Goal: Information Seeking & Learning: Learn about a topic

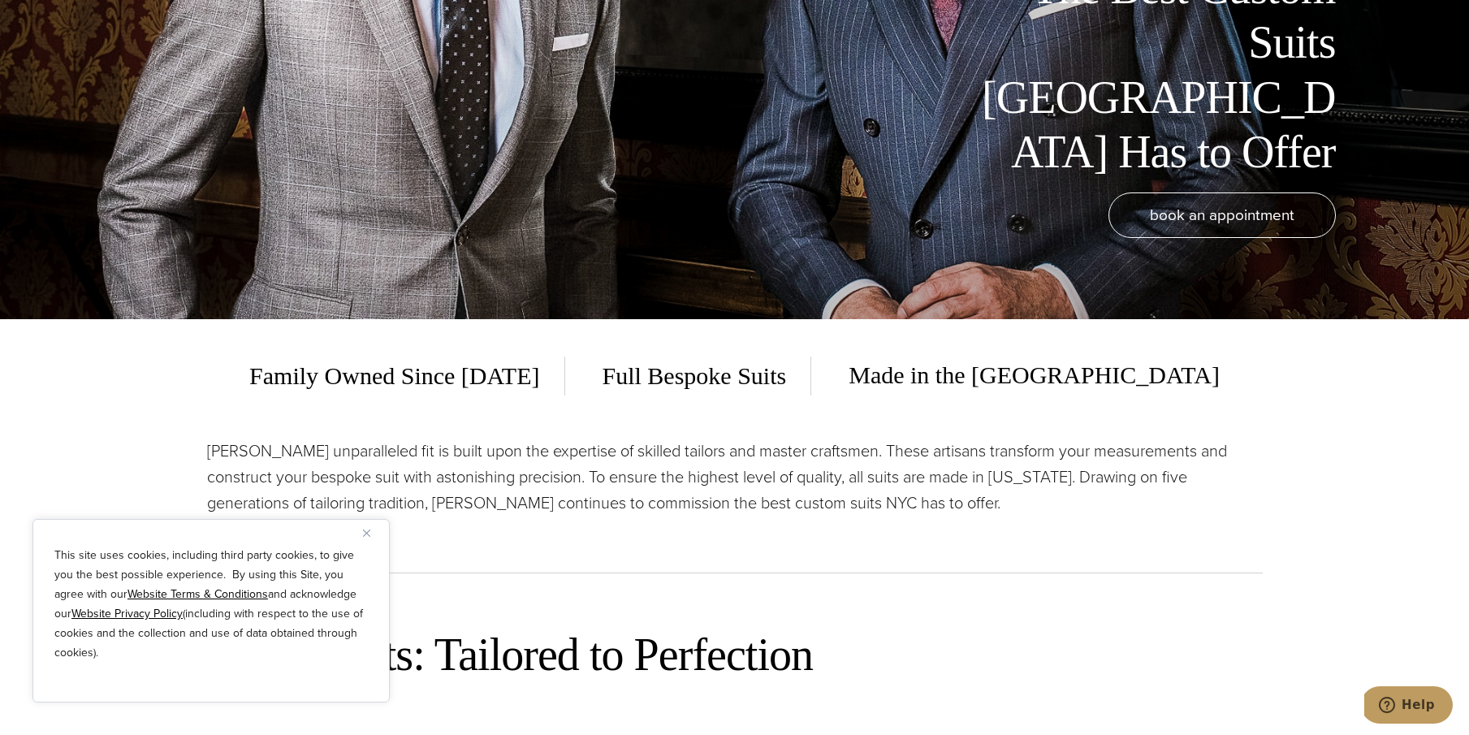
scroll to position [409, 1]
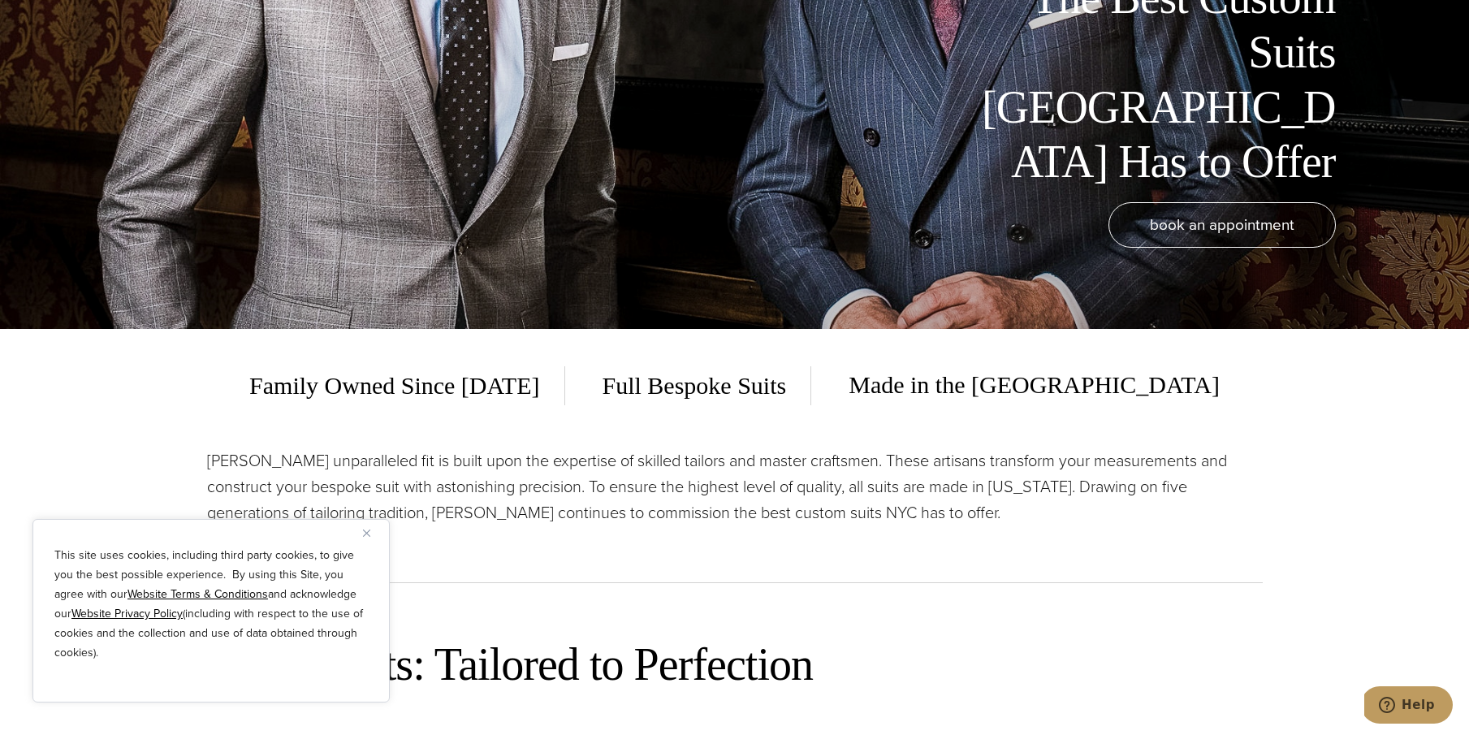
click at [369, 532] on img "Close" at bounding box center [366, 532] width 7 height 7
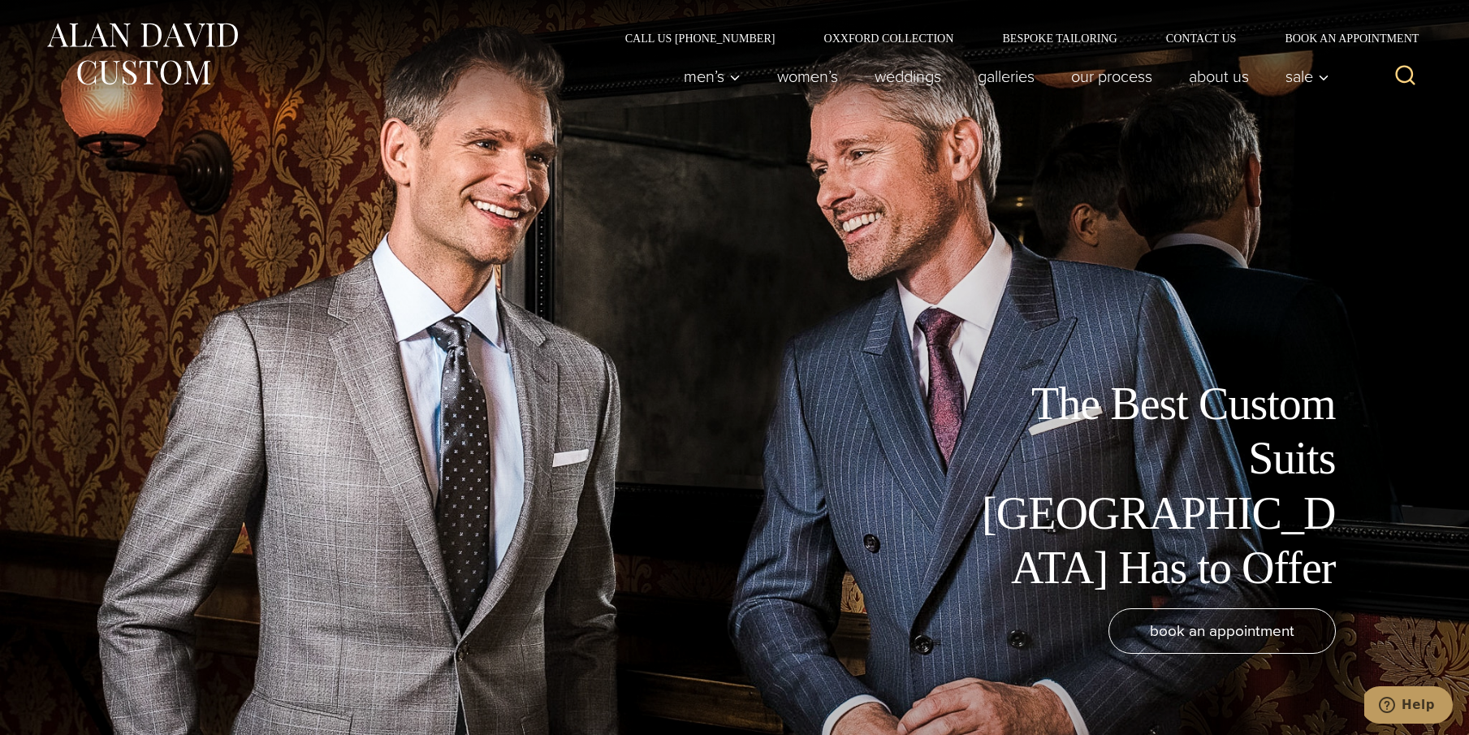
scroll to position [0, 0]
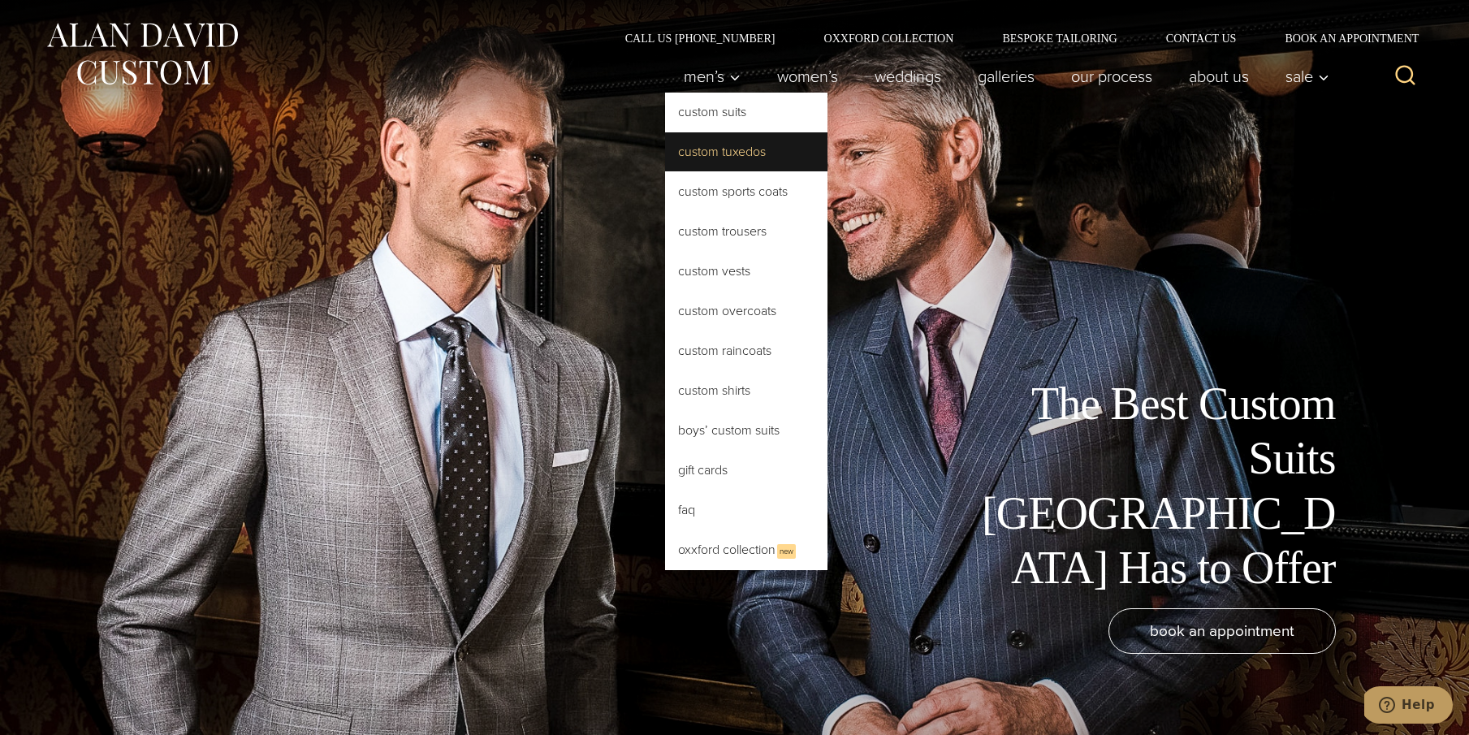
click at [719, 146] on link "Custom Tuxedos" at bounding box center [746, 151] width 162 height 39
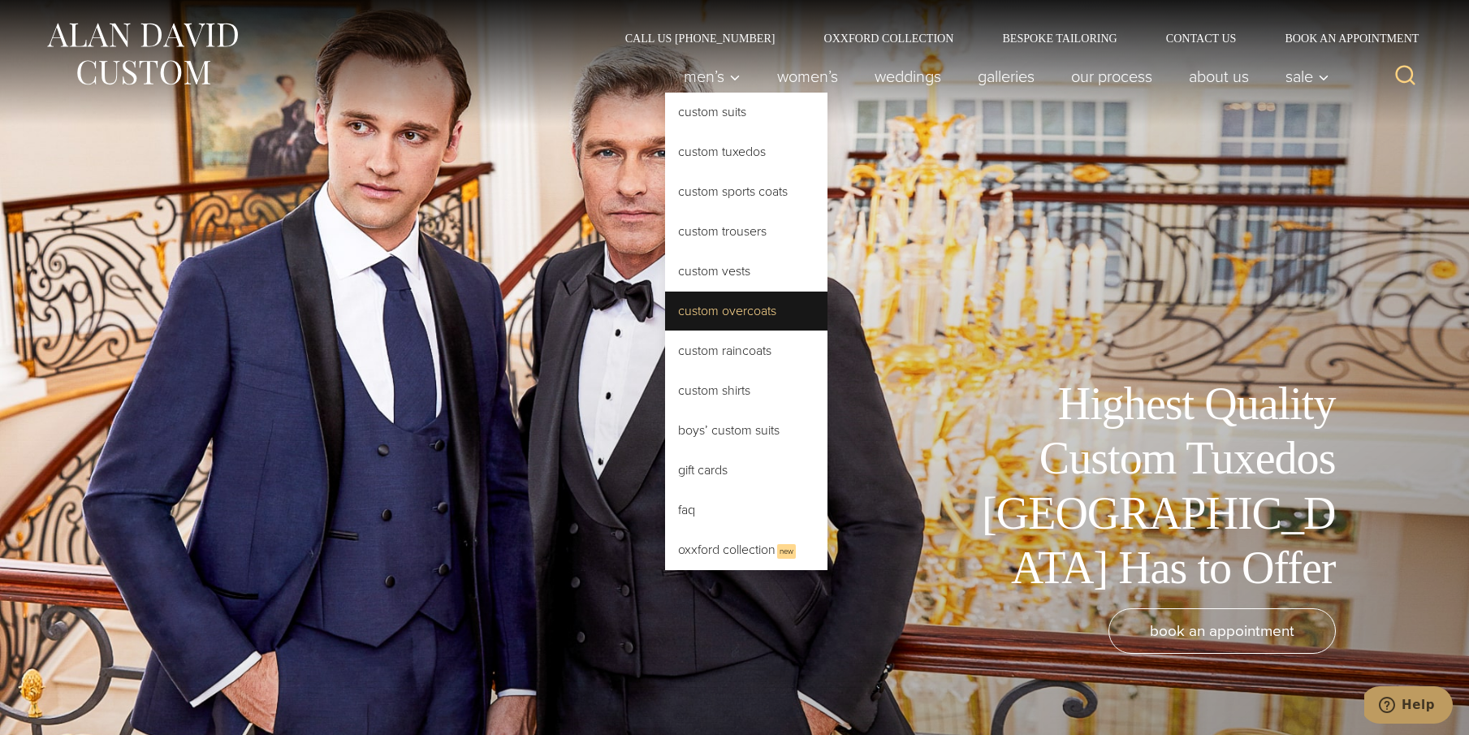
click at [730, 305] on link "Custom Overcoats" at bounding box center [746, 310] width 162 height 39
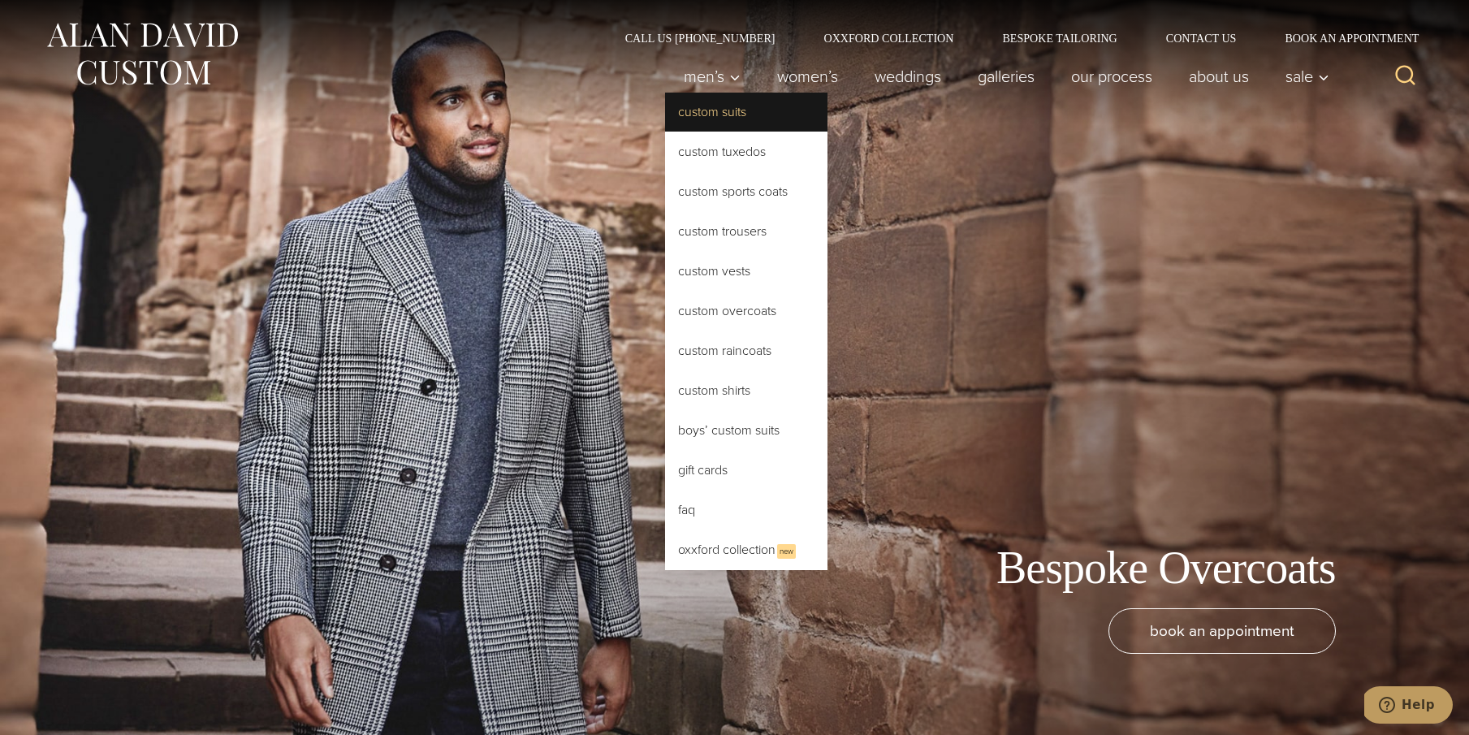
click at [726, 111] on link "Custom Suits" at bounding box center [746, 112] width 162 height 39
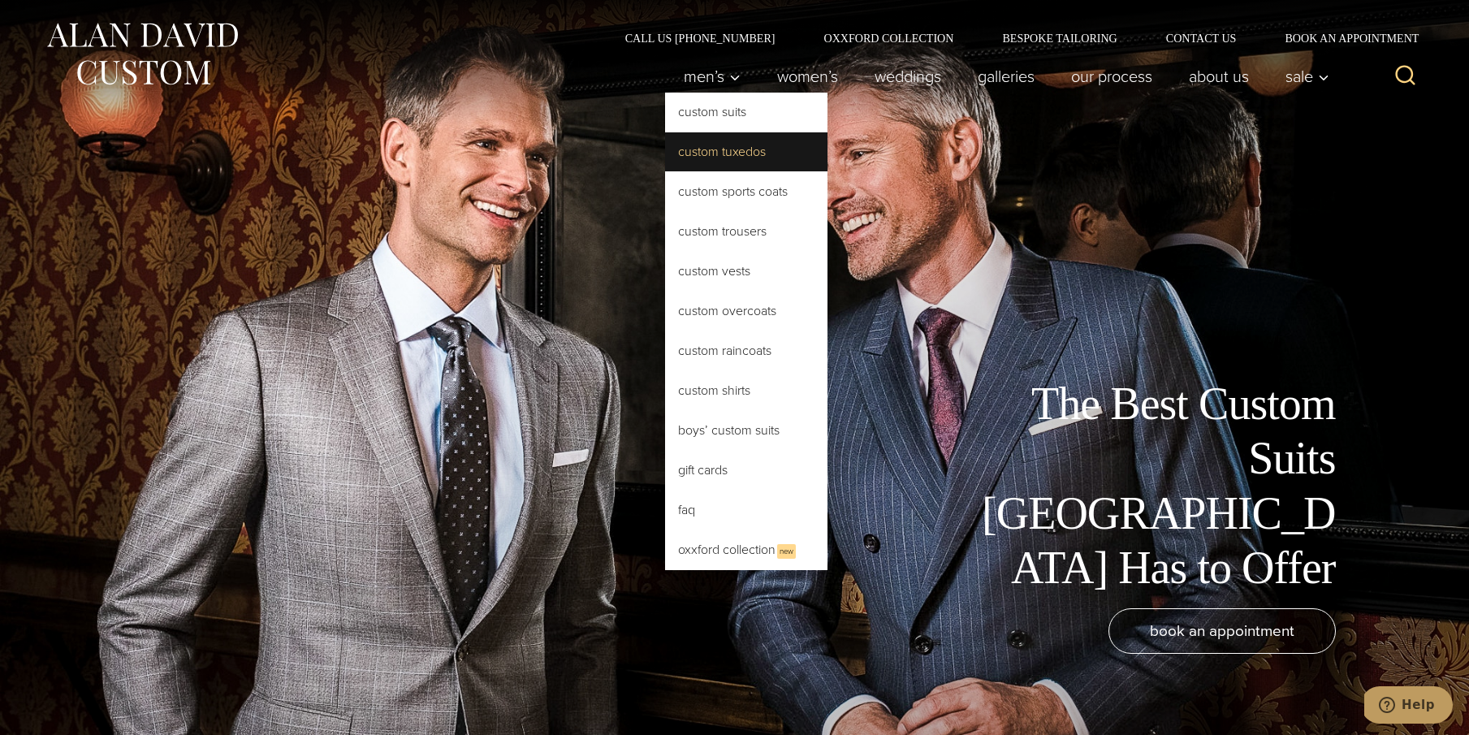
click at [723, 158] on link "Custom Tuxedos" at bounding box center [746, 151] width 162 height 39
